Goal: Task Accomplishment & Management: Manage account settings

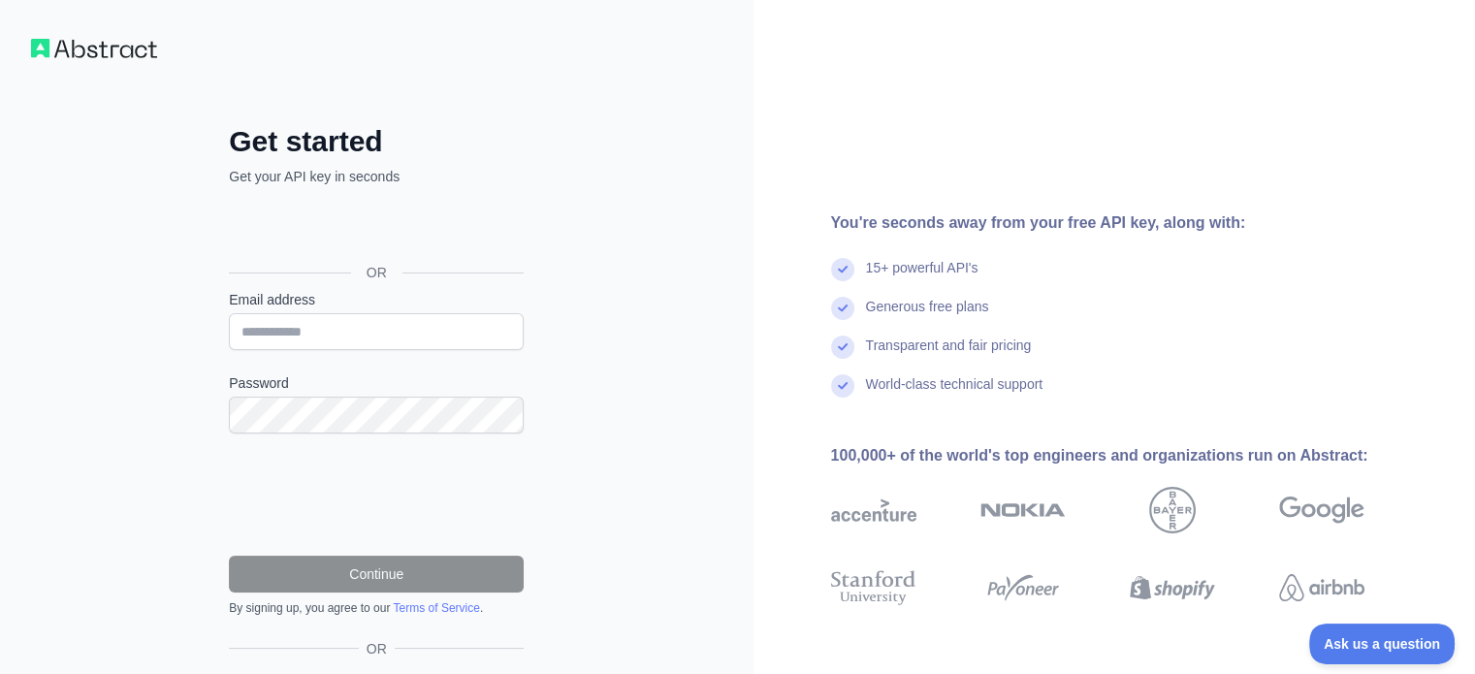
click at [609, 91] on div "Get started Get your API key in seconds OR Email address Password Continue By s…" at bounding box center [376, 398] width 753 height 796
click at [442, 330] on input "Email address" at bounding box center [376, 331] width 295 height 37
type input "**********"
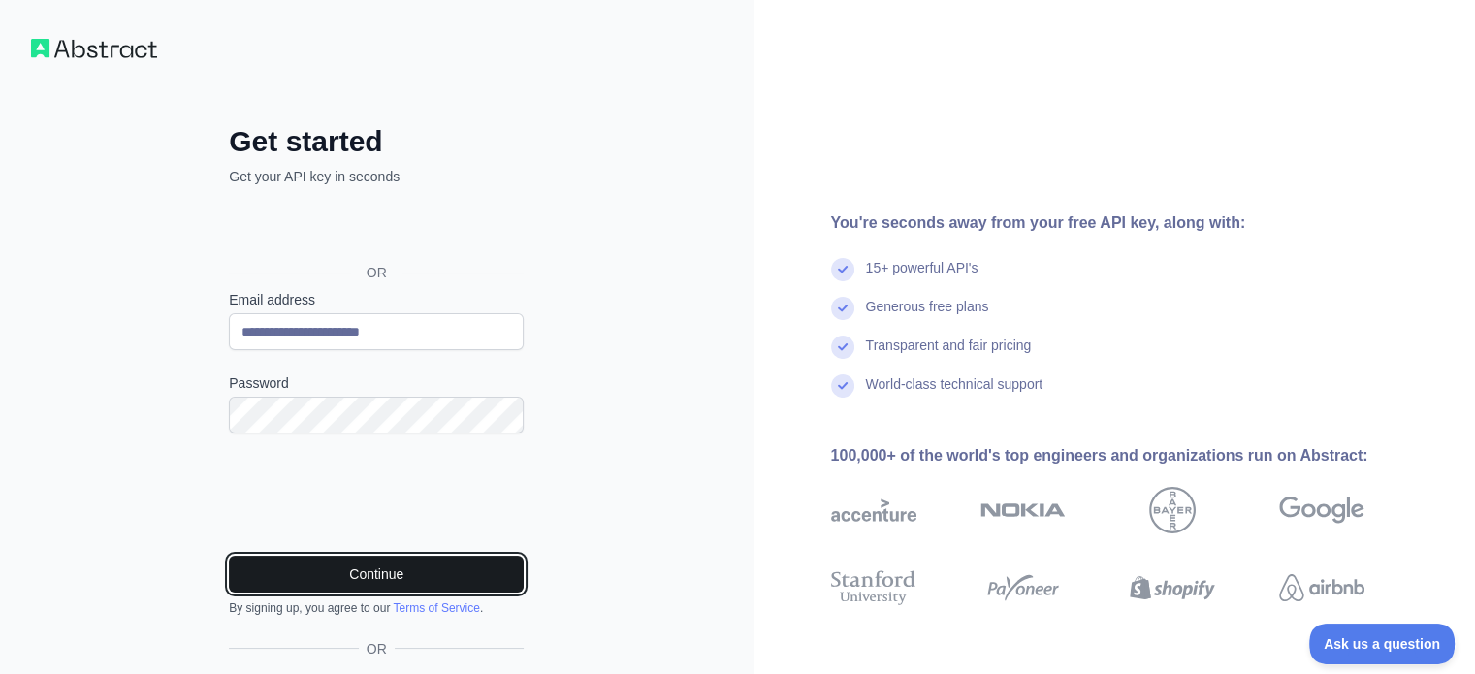
click at [375, 567] on button "Continue" at bounding box center [376, 574] width 295 height 37
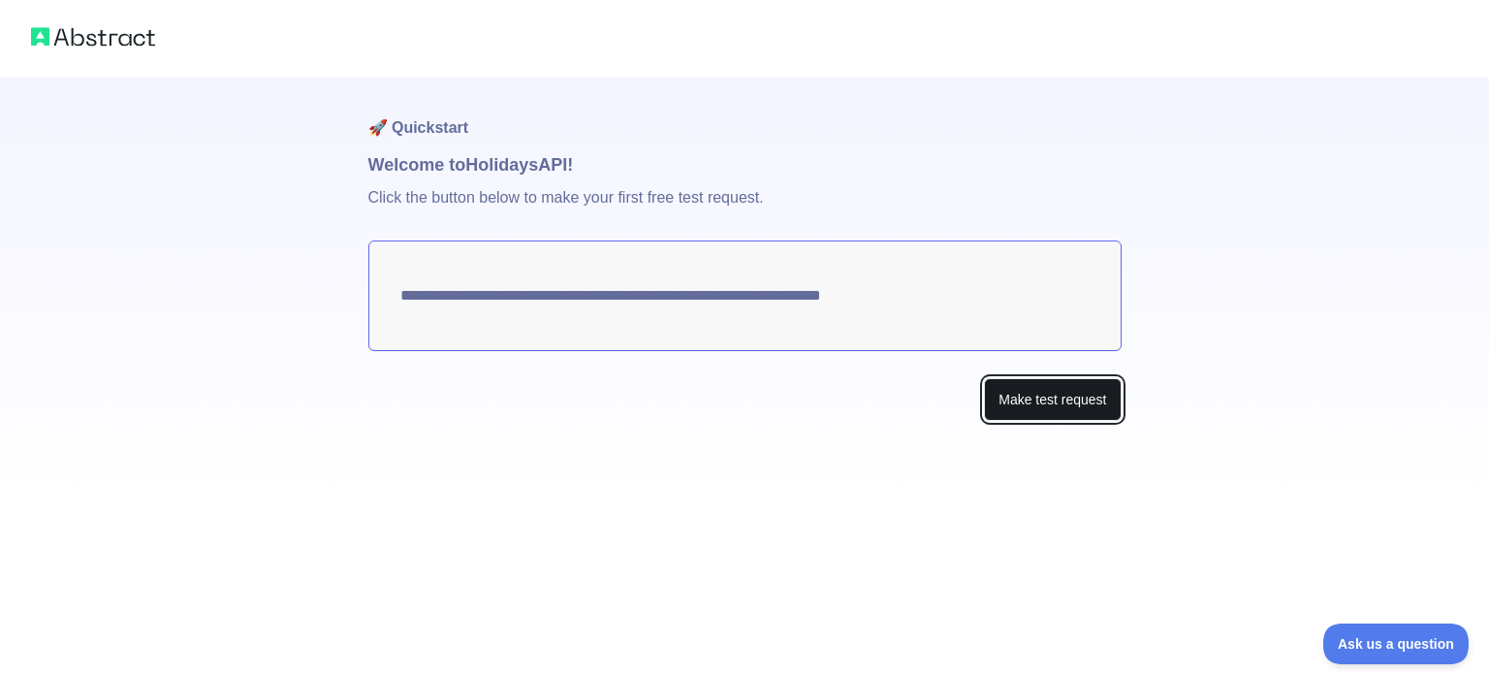
click at [1071, 397] on button "Make test request" at bounding box center [1052, 400] width 137 height 44
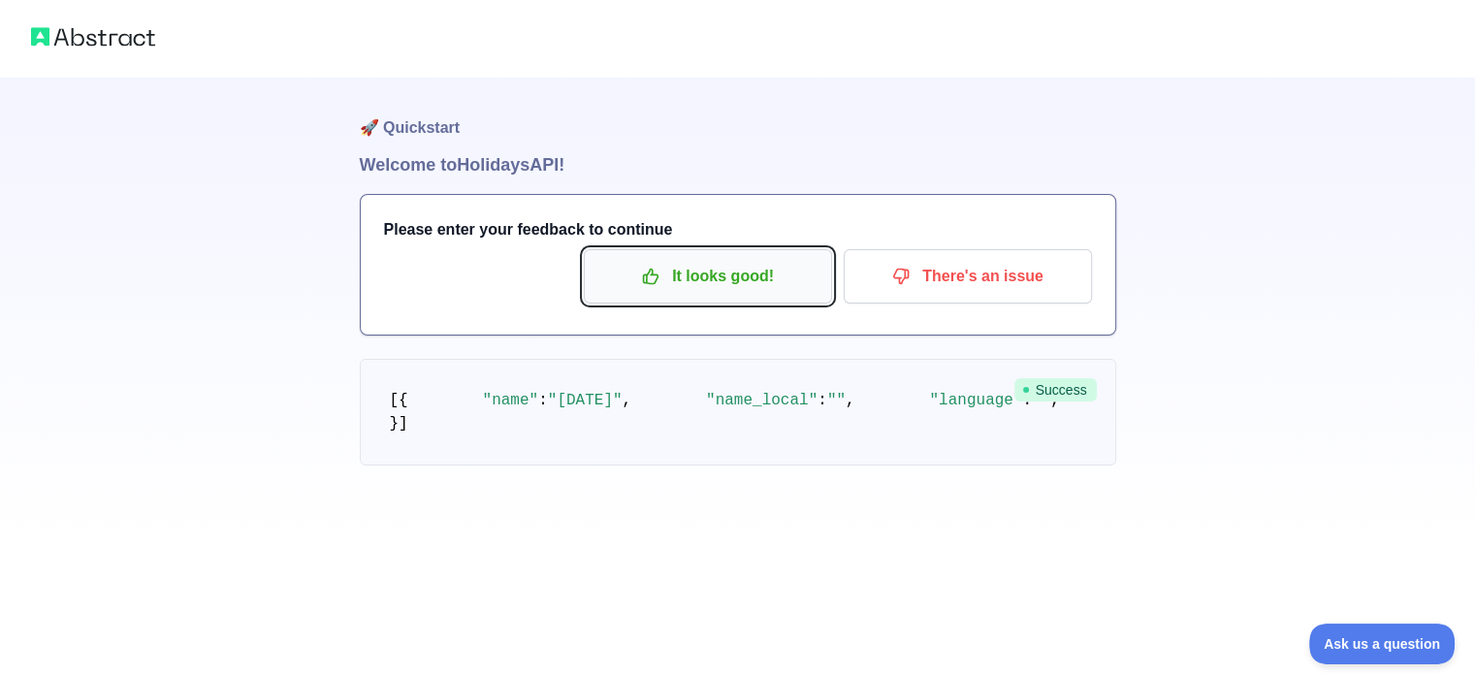
click at [724, 278] on p "It looks good!" at bounding box center [707, 276] width 219 height 33
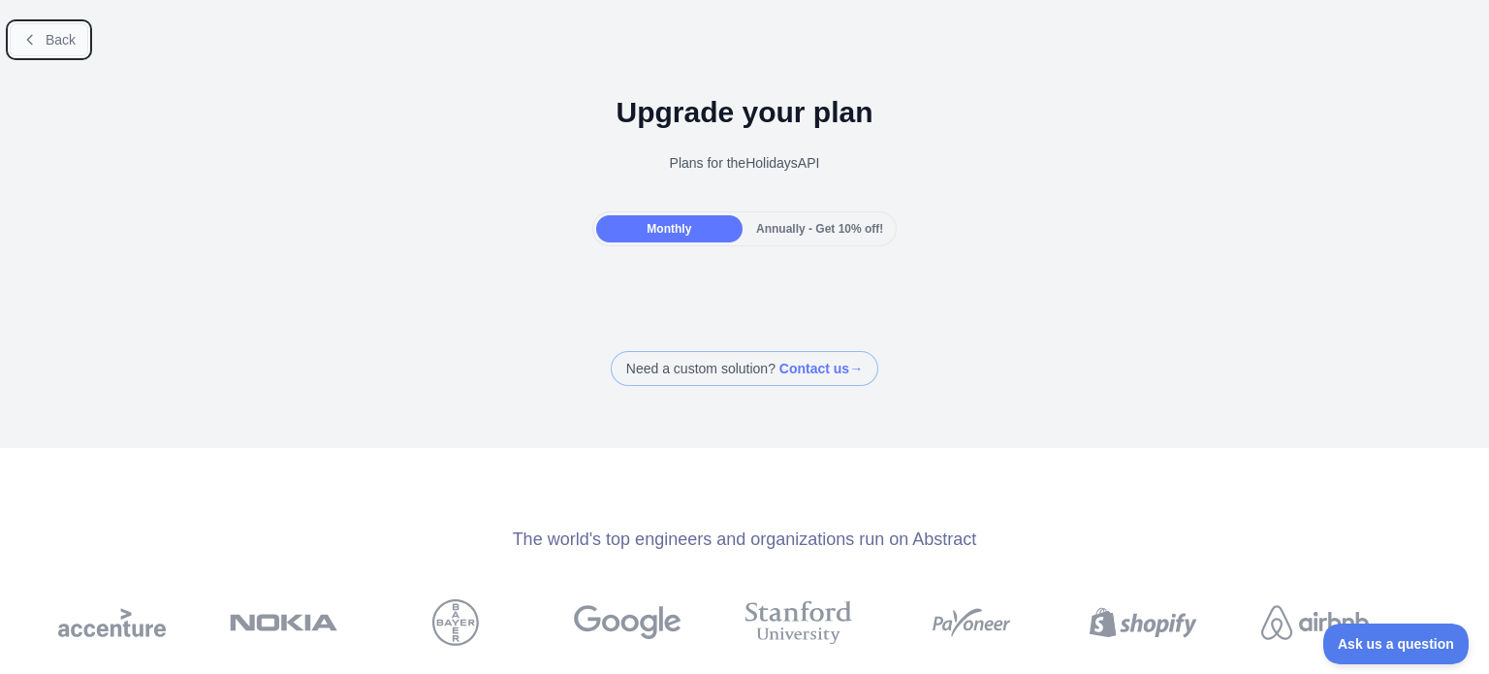
click at [53, 46] on span "Back" at bounding box center [61, 40] width 30 height 16
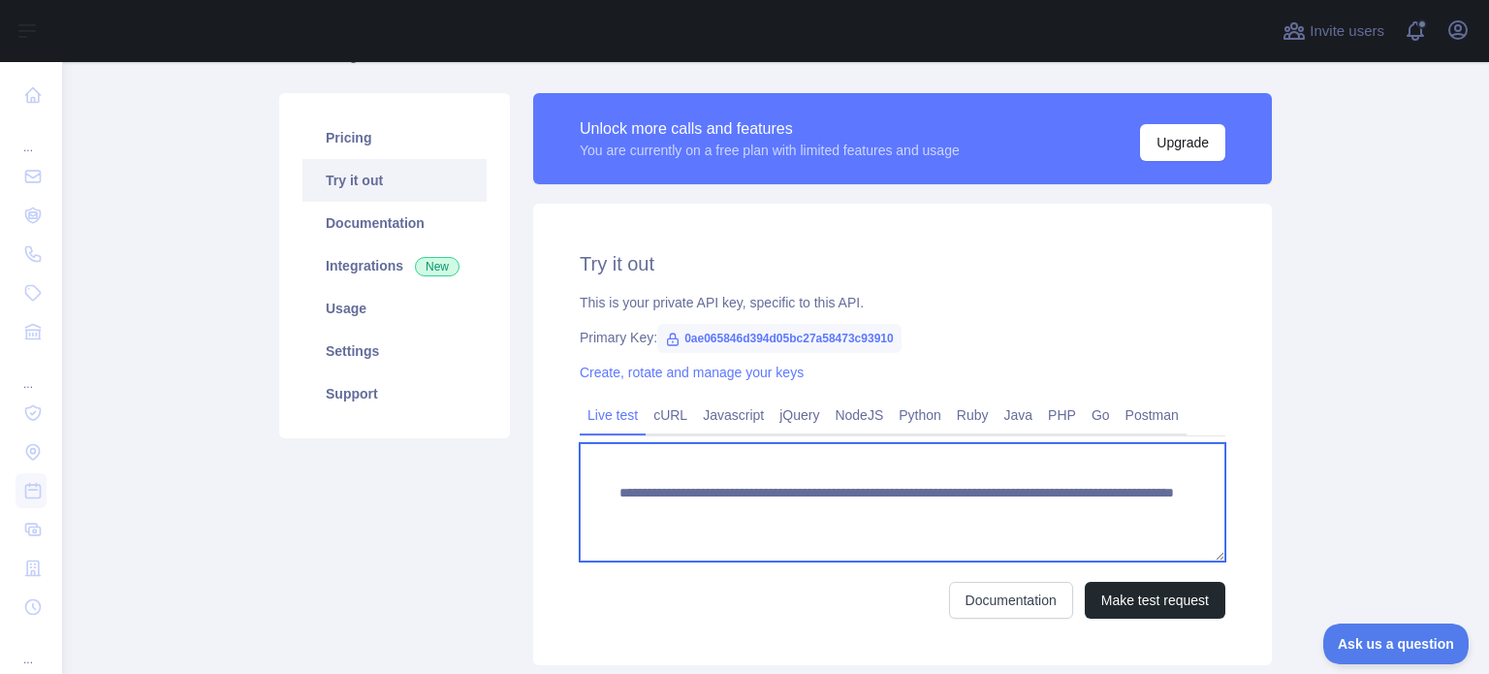
scroll to position [14, 0]
drag, startPoint x: 613, startPoint y: 490, endPoint x: 671, endPoint y: 542, distance: 78.3
click at [671, 542] on textarea "**********" at bounding box center [903, 502] width 646 height 118
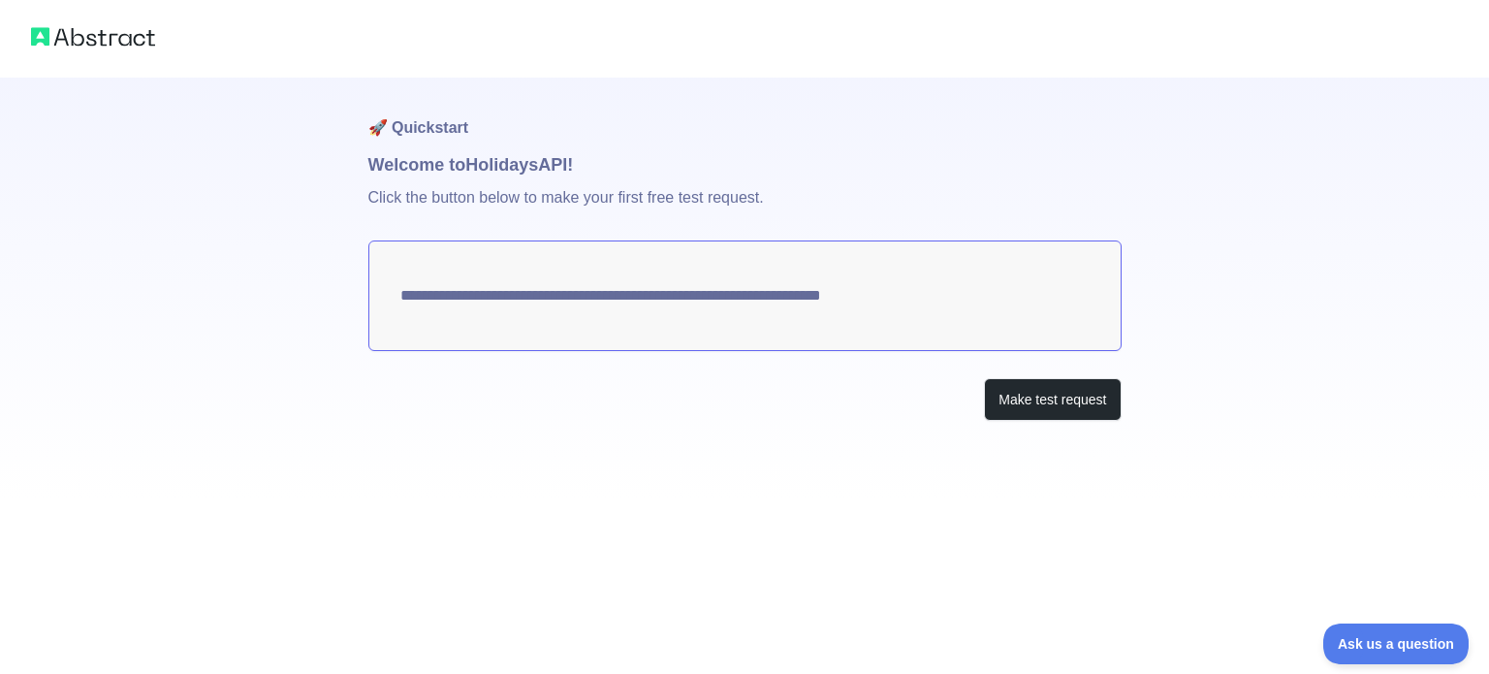
click at [438, 128] on h1 "🚀 Quickstart" at bounding box center [744, 115] width 753 height 74
click at [62, 34] on img at bounding box center [93, 36] width 124 height 27
click at [1024, 410] on button "Make test request" at bounding box center [1052, 400] width 137 height 44
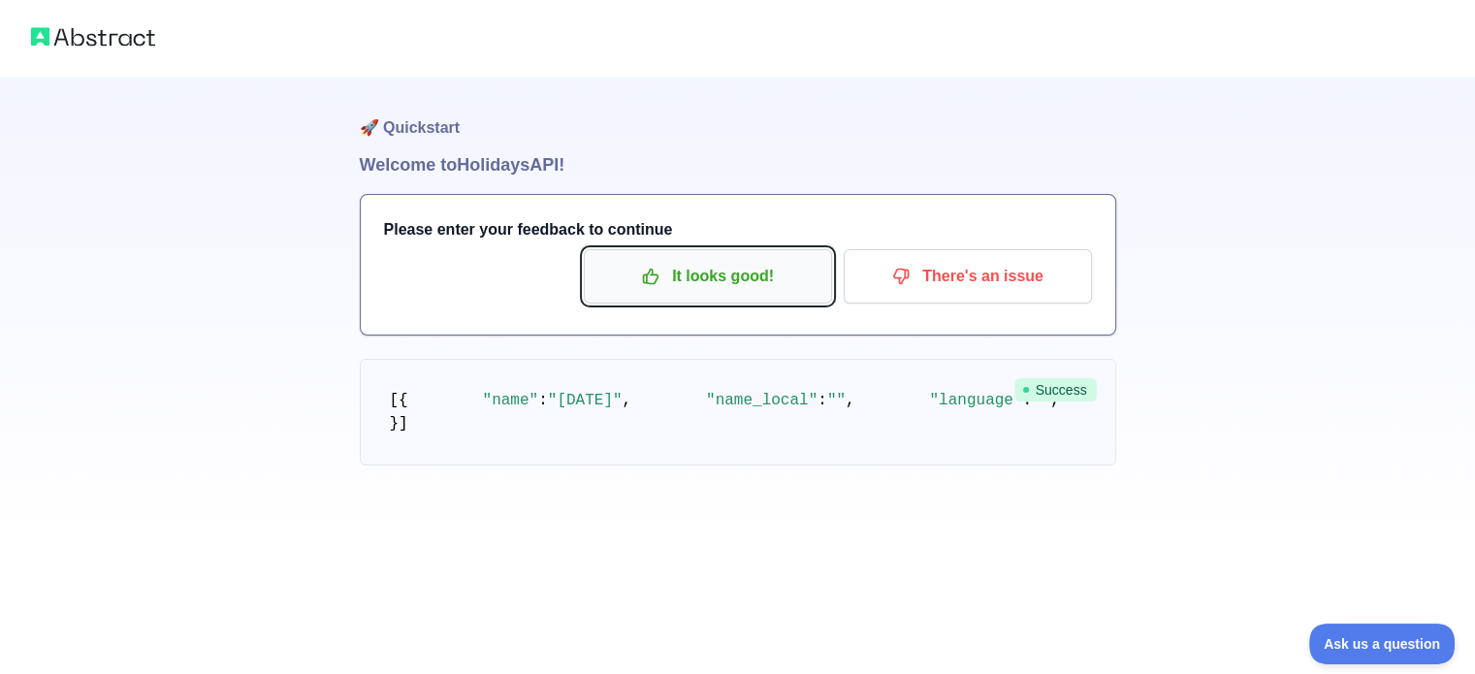
click at [733, 271] on p "It looks good!" at bounding box center [707, 276] width 219 height 33
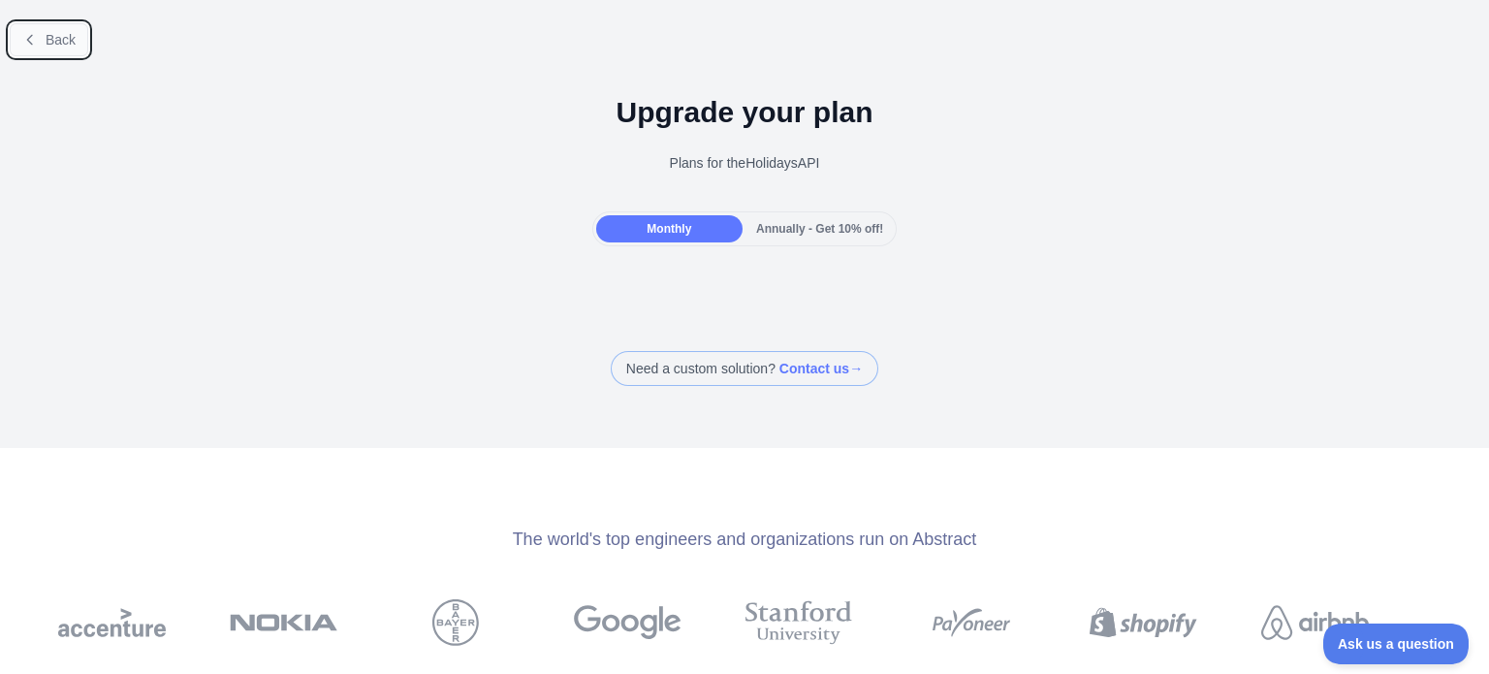
click at [57, 41] on span "Back" at bounding box center [61, 40] width 30 height 16
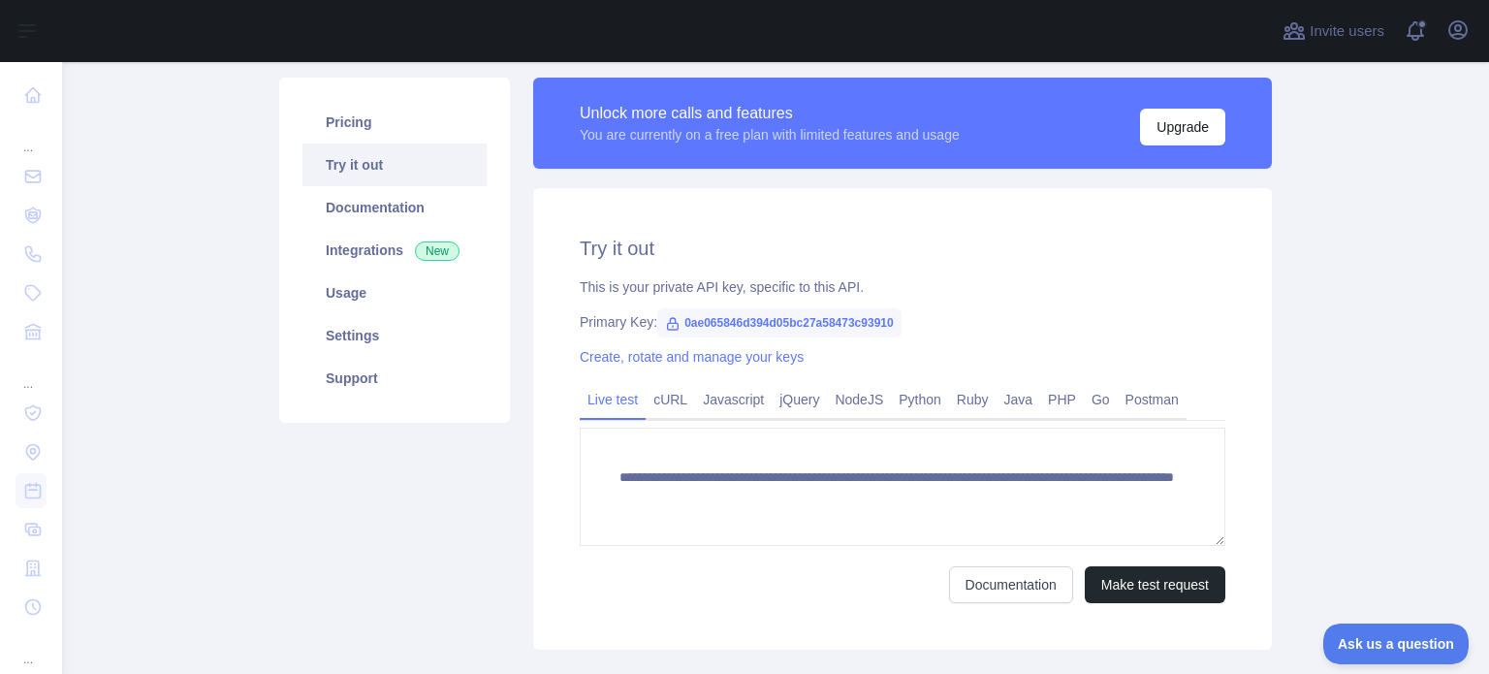
scroll to position [128, 0]
click at [395, 205] on link "Documentation" at bounding box center [395, 207] width 184 height 43
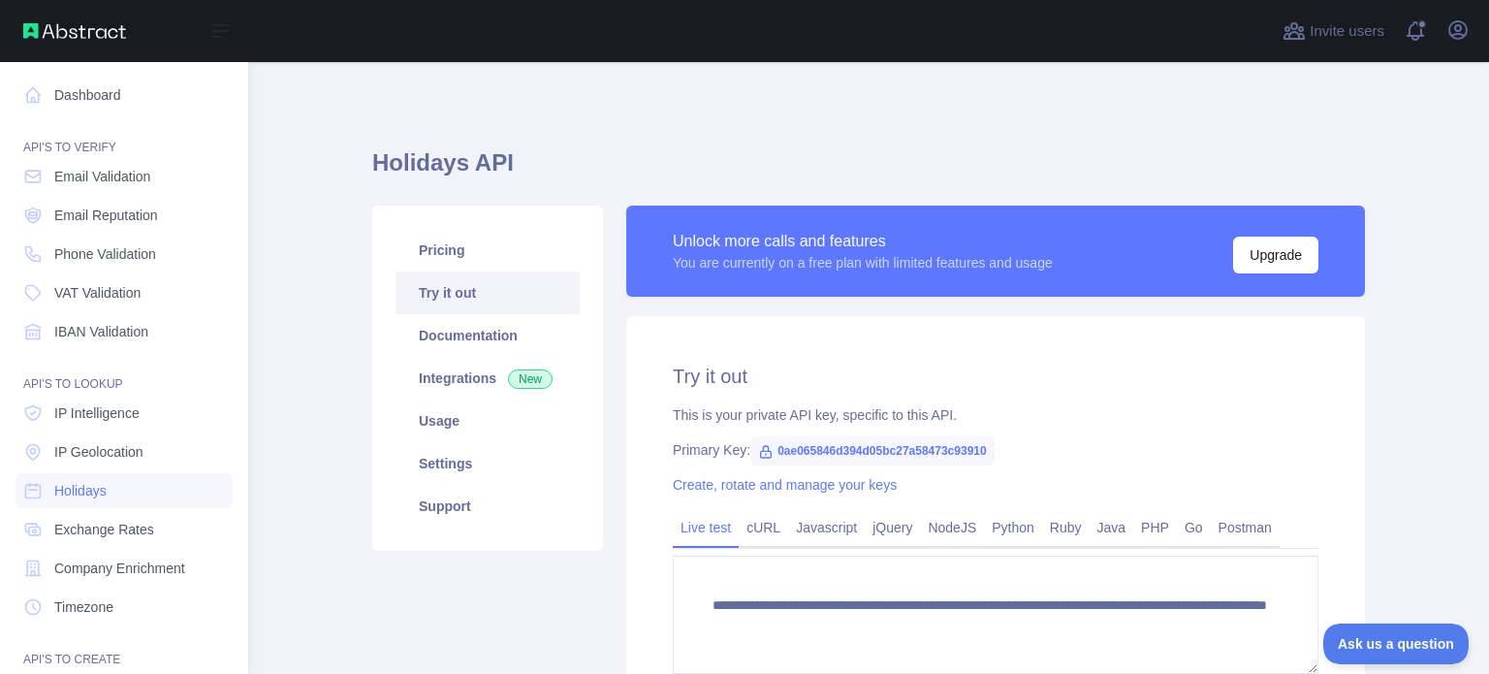
click at [19, 40] on div "Open sidebar" at bounding box center [124, 31] width 248 height 62
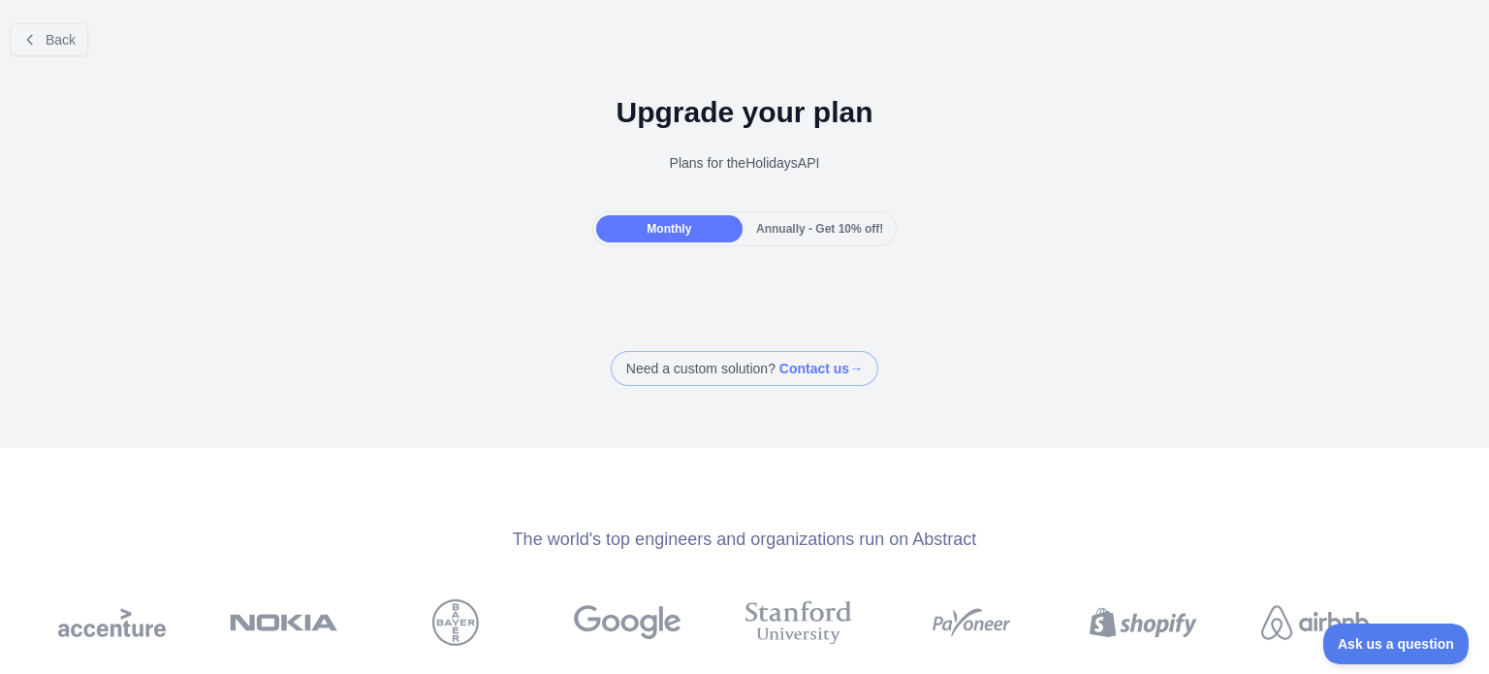
click at [687, 229] on div "Monthly" at bounding box center [669, 228] width 146 height 27
click at [659, 228] on span "Monthly" at bounding box center [669, 229] width 45 height 14
click at [812, 228] on span "Annually - Get 10% off!" at bounding box center [819, 229] width 127 height 14
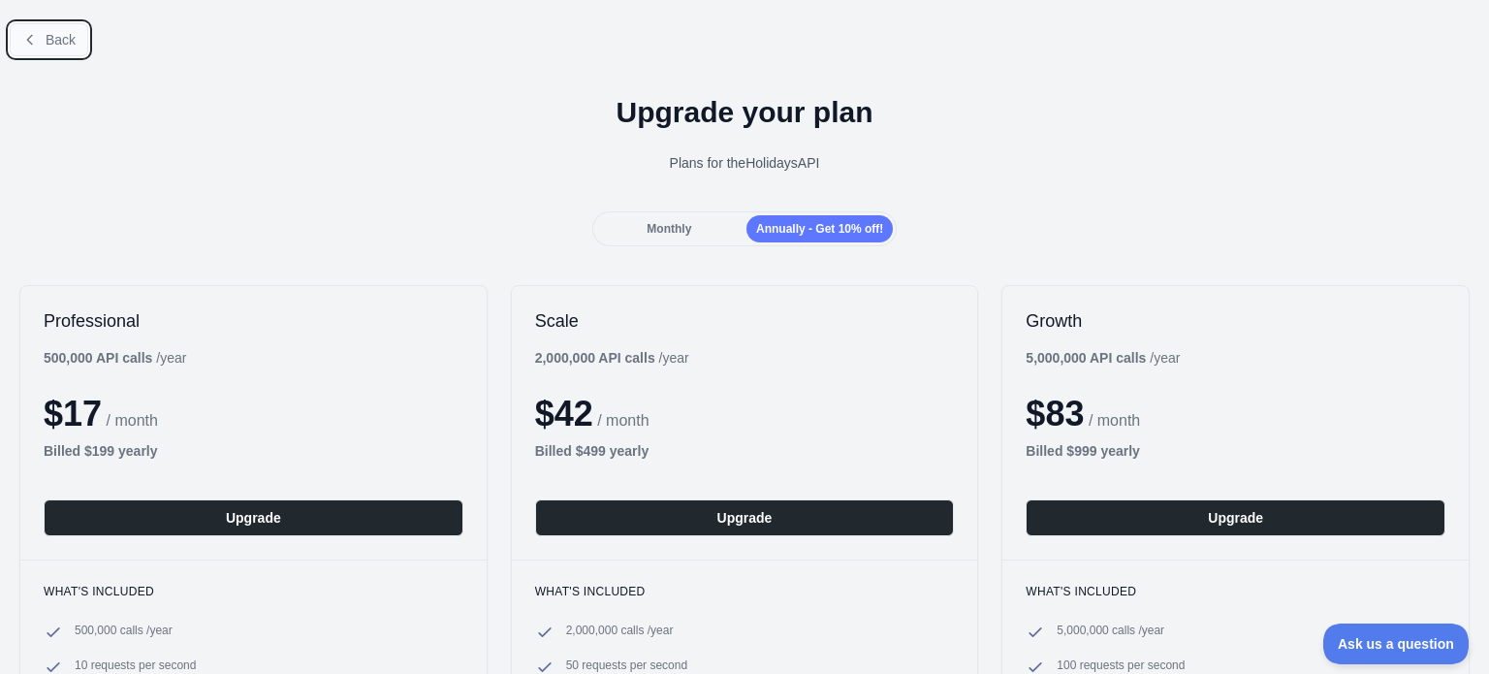
click at [68, 40] on span "Back" at bounding box center [61, 40] width 30 height 16
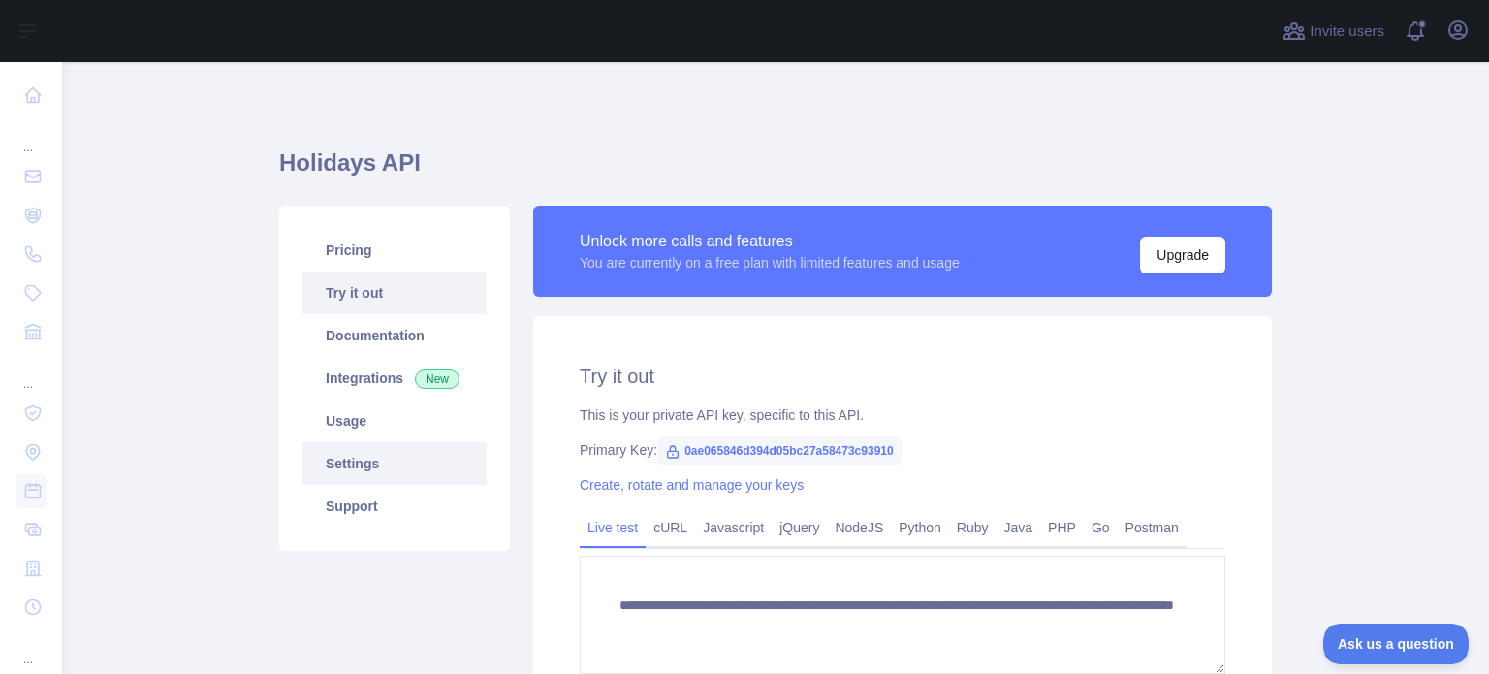
click at [384, 468] on link "Settings" at bounding box center [395, 463] width 184 height 43
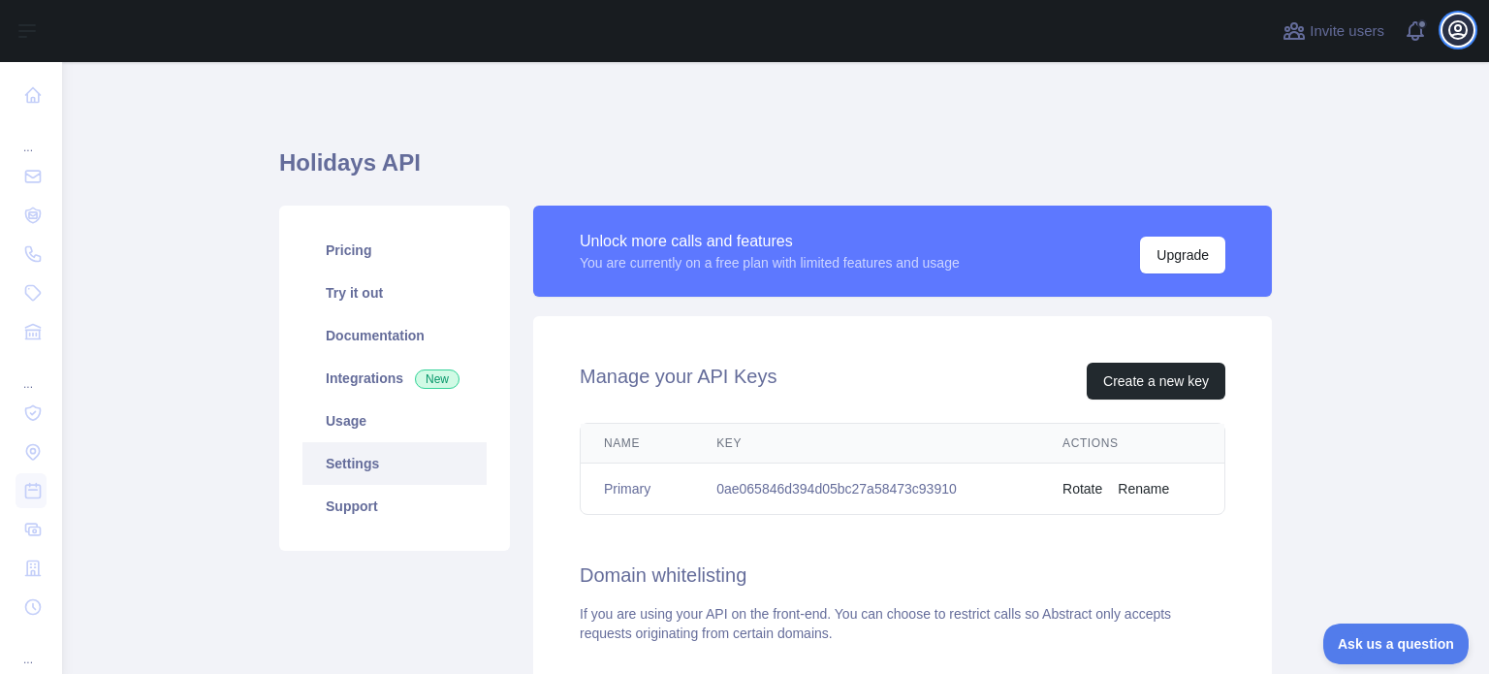
click at [1464, 34] on icon "button" at bounding box center [1458, 29] width 23 height 23
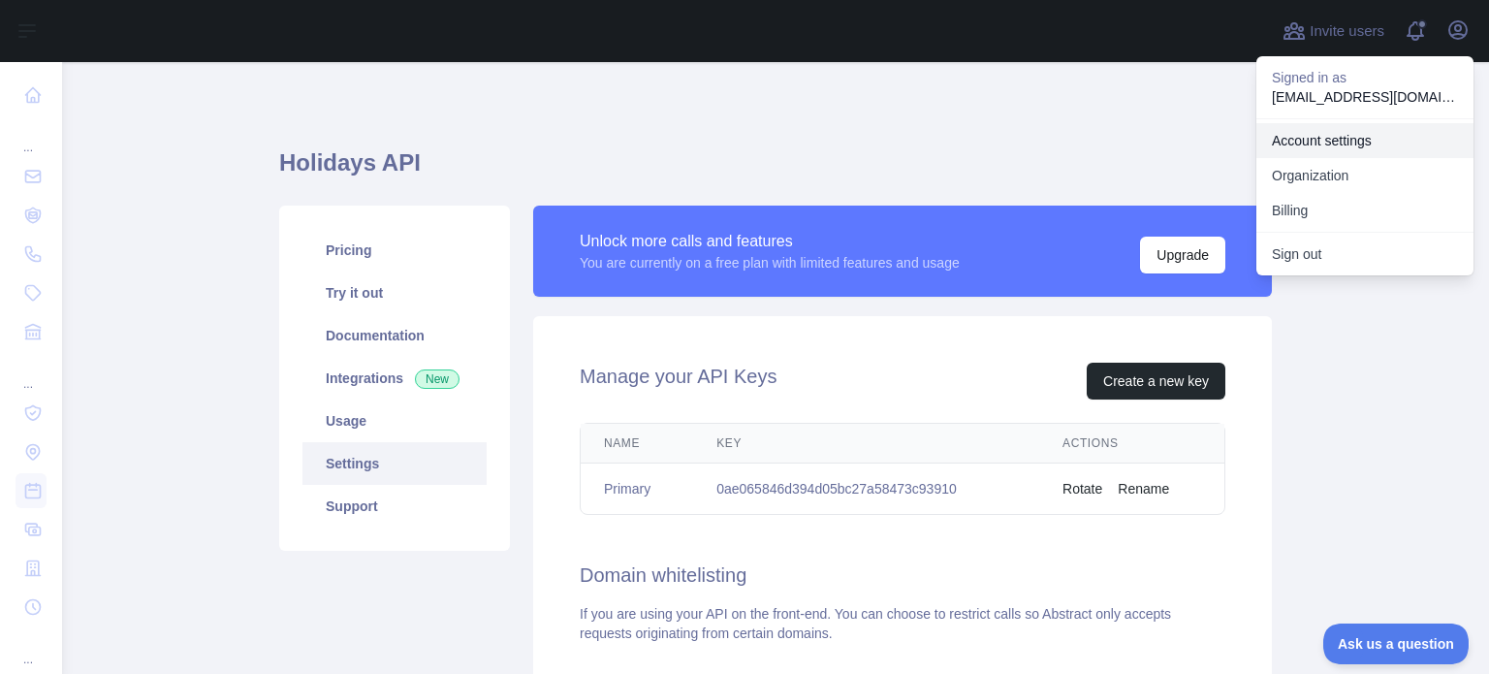
click at [1368, 142] on link "Account settings" at bounding box center [1365, 140] width 217 height 35
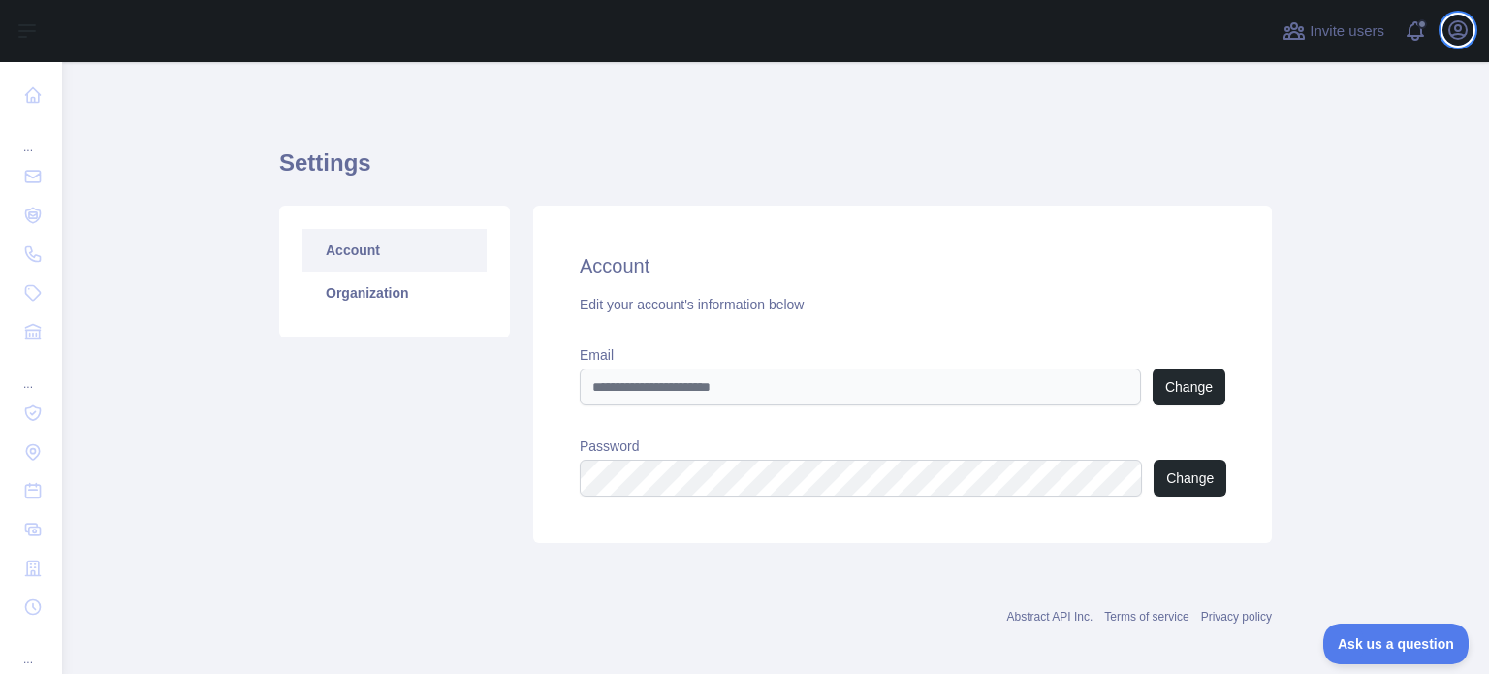
scroll to position [12, 0]
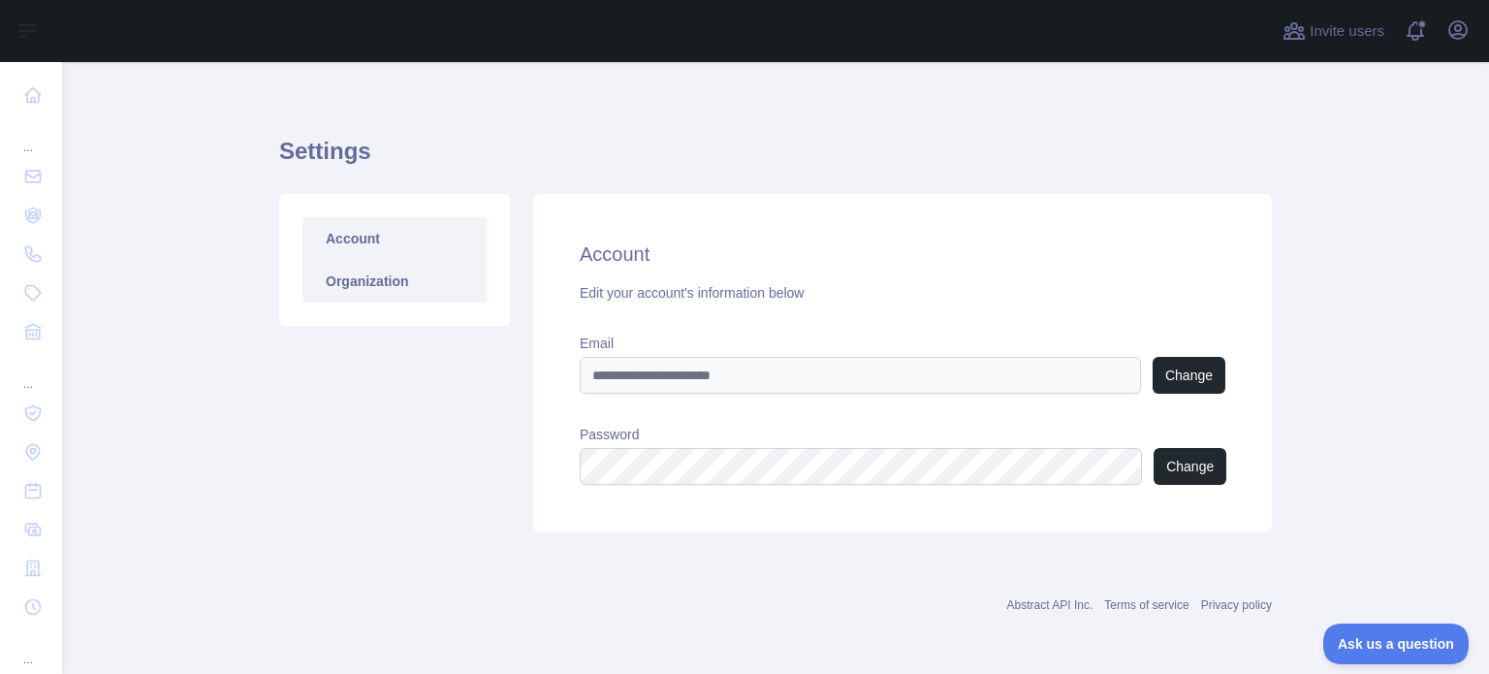
click at [399, 284] on link "Organization" at bounding box center [395, 281] width 184 height 43
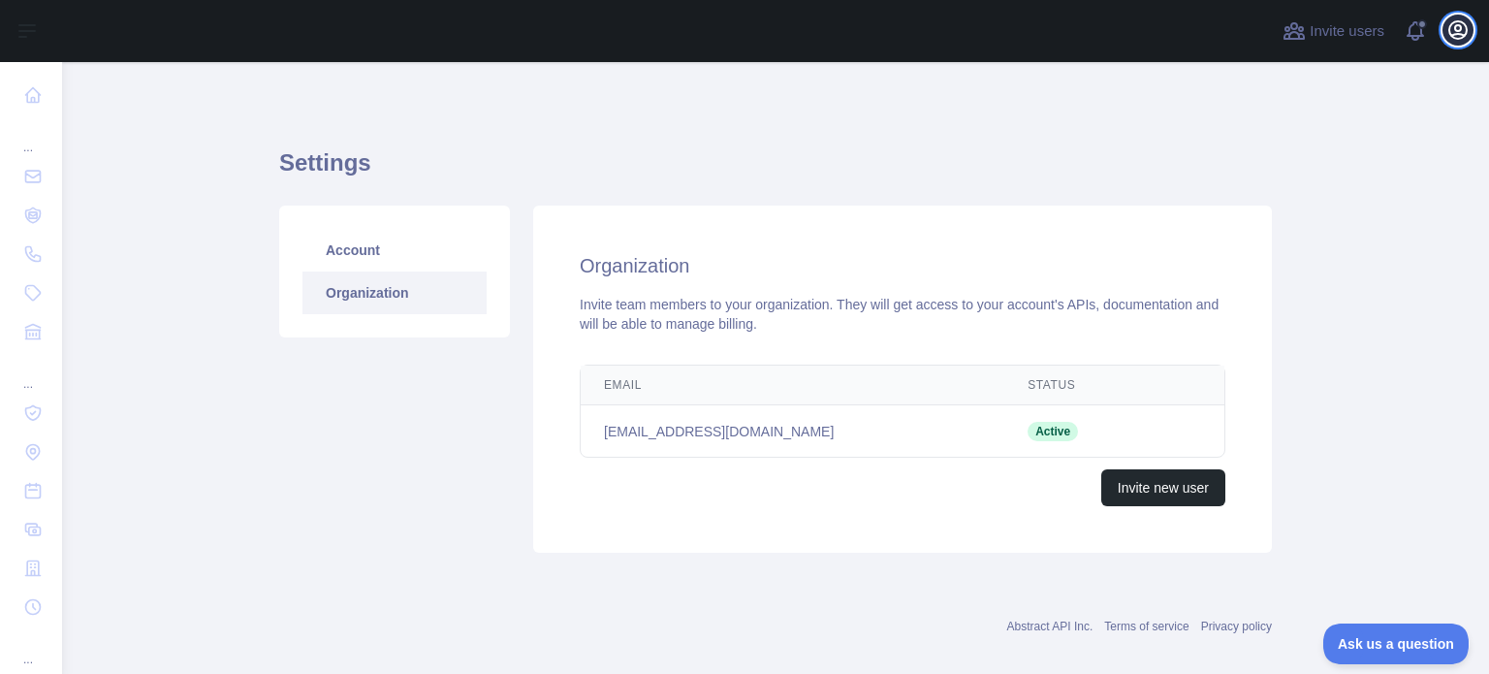
click at [1459, 41] on icon "button" at bounding box center [1458, 29] width 23 height 23
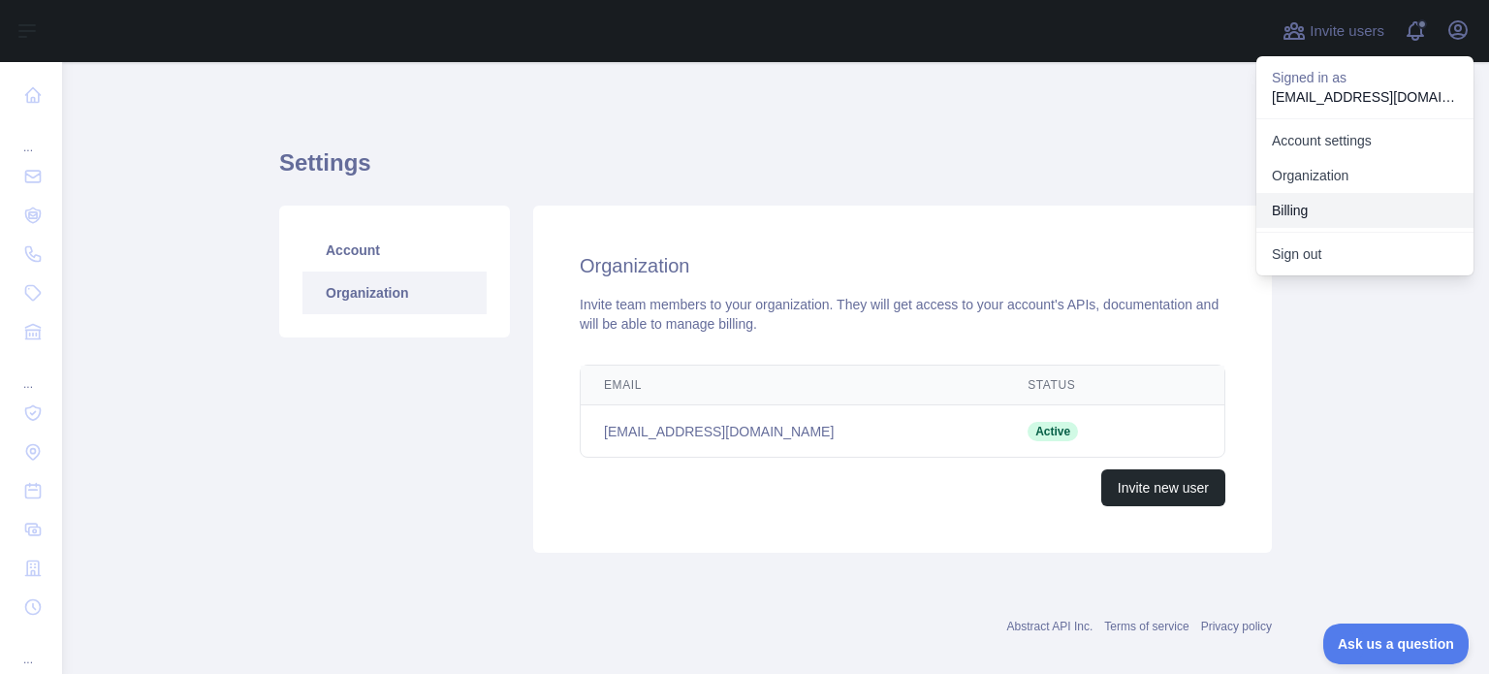
click at [1326, 205] on button "Billing" at bounding box center [1365, 210] width 217 height 35
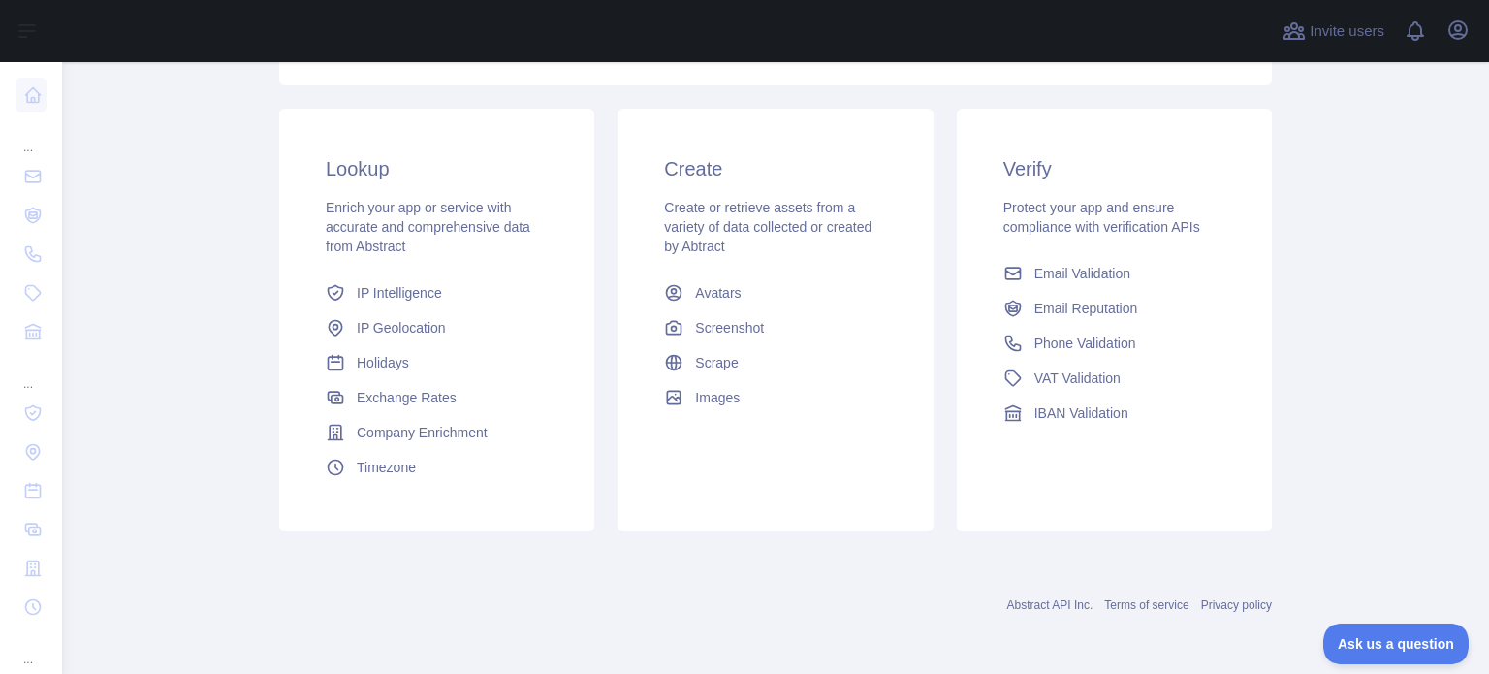
scroll to position [290, 0]
click at [1459, 30] on icon "button" at bounding box center [1458, 29] width 17 height 17
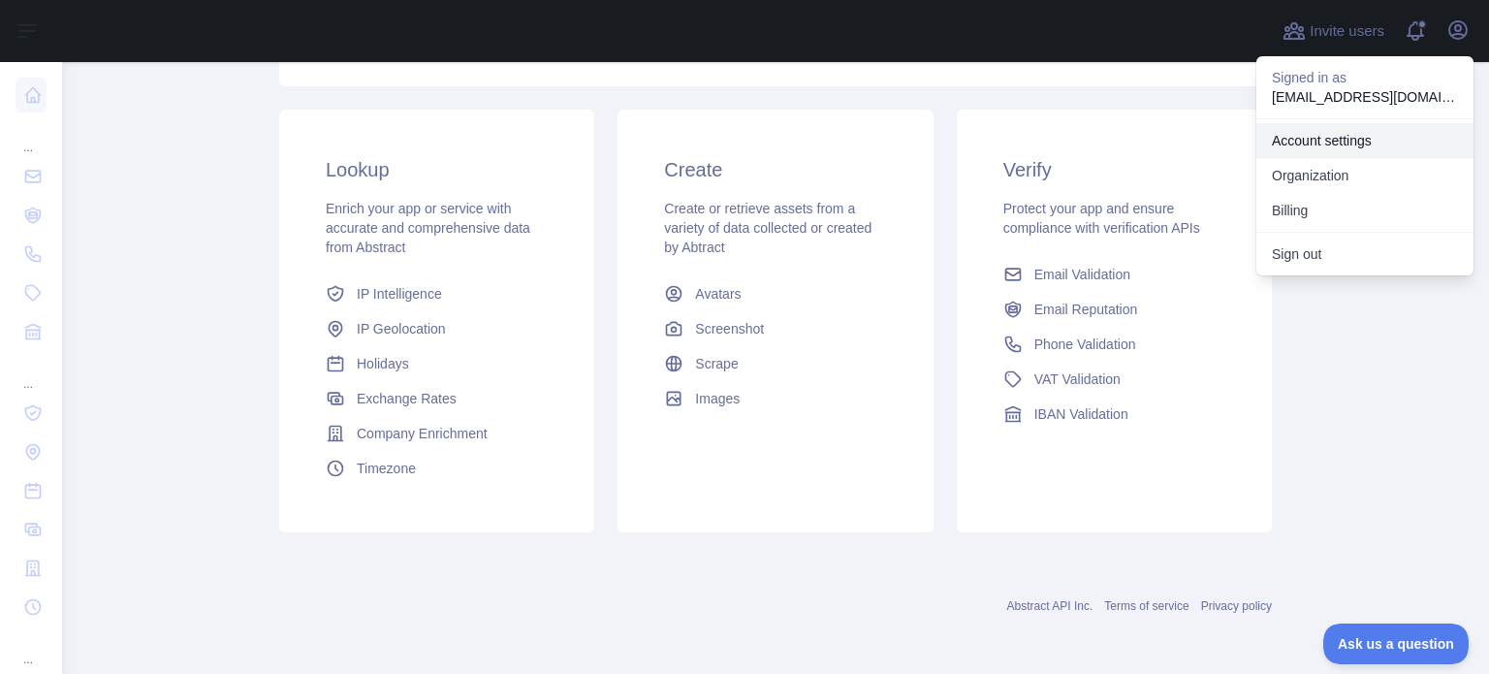
click at [1318, 139] on link "Account settings" at bounding box center [1365, 140] width 217 height 35
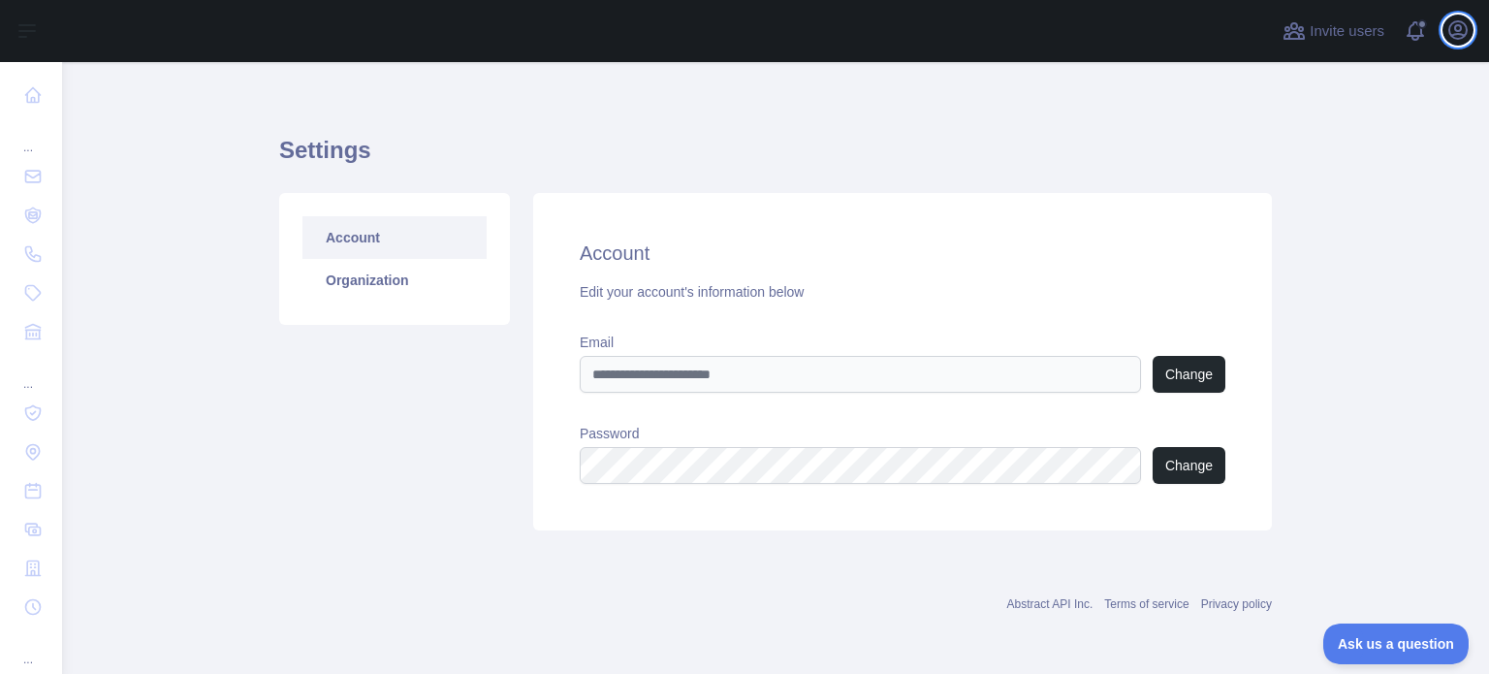
scroll to position [12, 0]
click at [1416, 31] on span at bounding box center [1423, 31] width 39 height 62
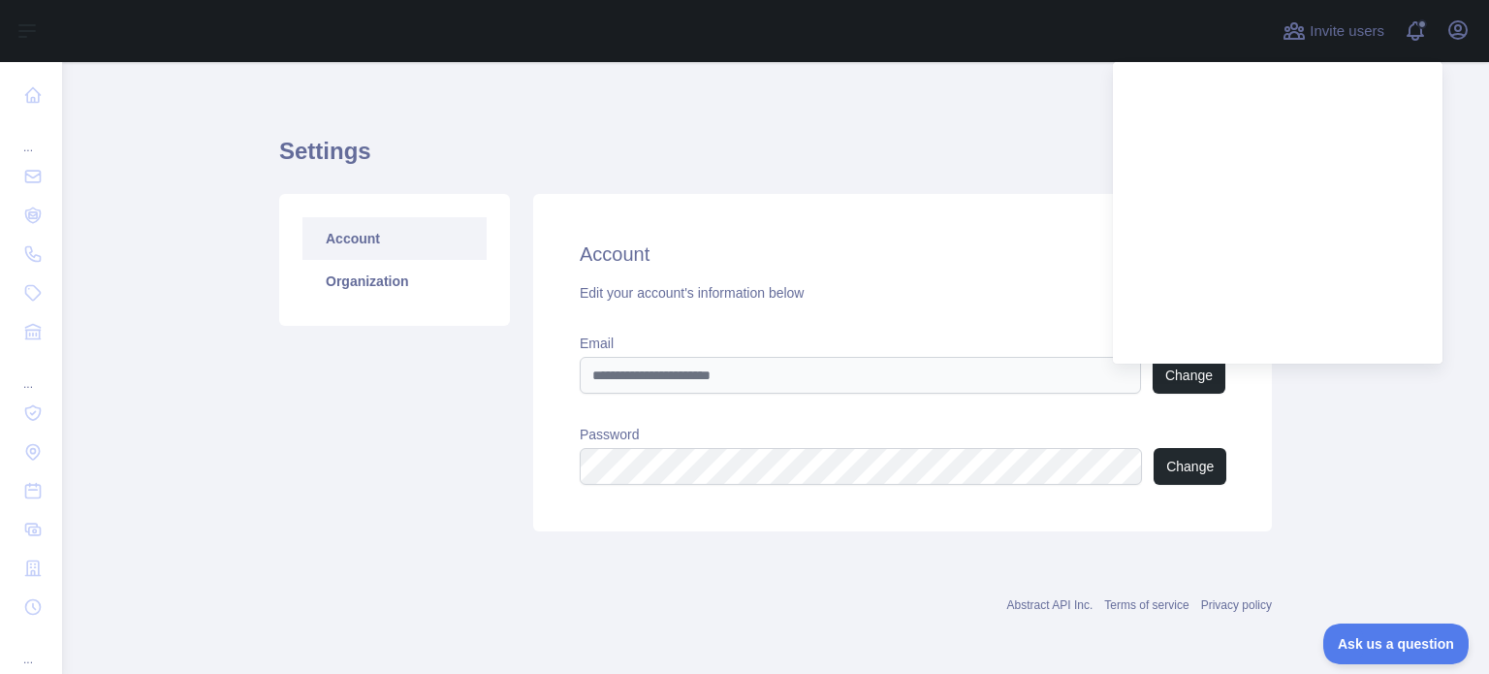
click at [867, 128] on div "Settings Account Organization Account Edit your account's information below Ema…" at bounding box center [775, 328] width 993 height 462
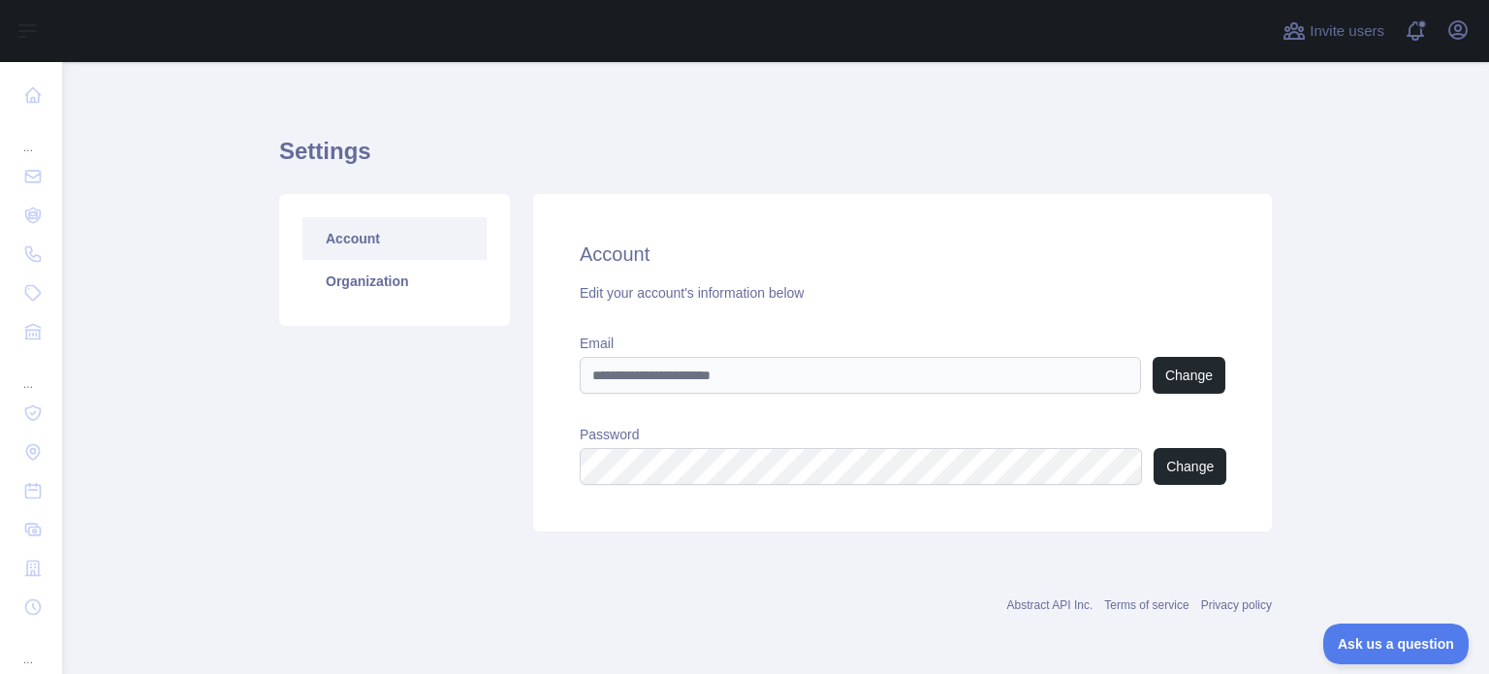
click at [1334, 480] on main "Settings Account Organization Account Edit your account's information below Ema…" at bounding box center [775, 368] width 1427 height 612
